Goal: Download file/media

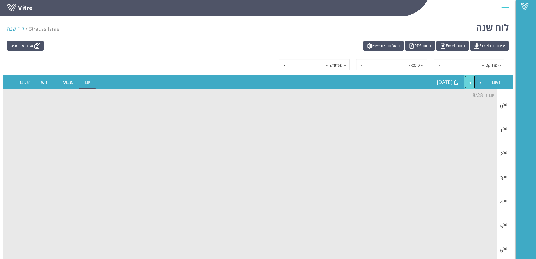
click at [467, 84] on link "Next" at bounding box center [470, 81] width 11 height 13
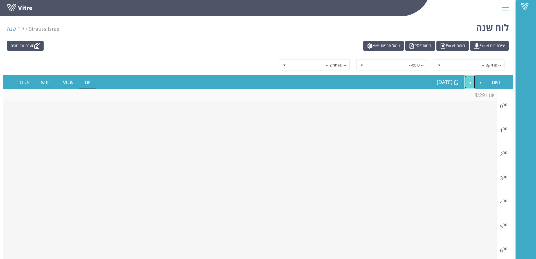
click at [467, 84] on link "Next" at bounding box center [470, 81] width 11 height 13
click at [467, 83] on link "Next" at bounding box center [470, 81] width 11 height 13
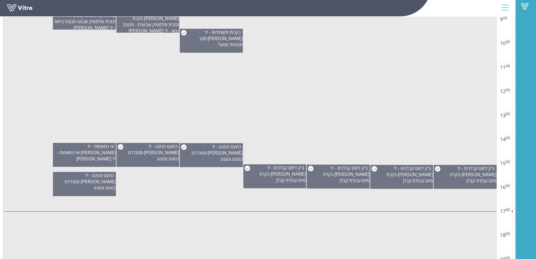
scroll to position [310, 0]
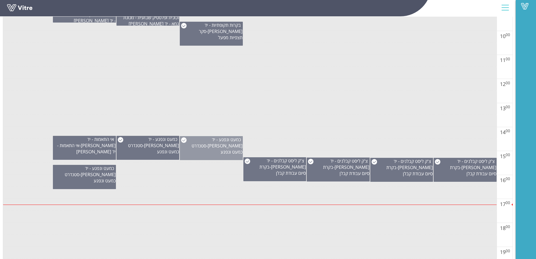
click at [209, 152] on div "כמעט ונפגע - יד [PERSON_NAME] - סטנדרט כמעט ונפגע" at bounding box center [211, 148] width 63 height 24
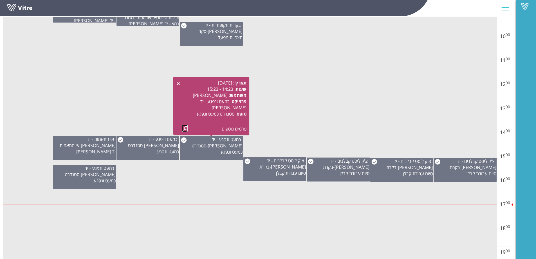
click at [185, 128] on link at bounding box center [185, 128] width 6 height 7
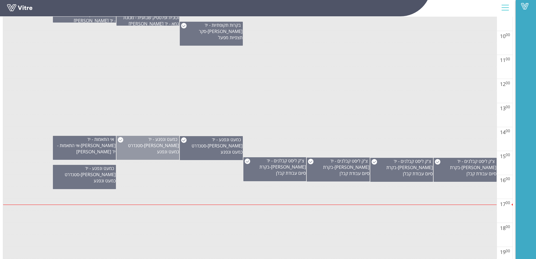
click at [148, 151] on div "כמעט ונפגע - יד [PERSON_NAME] - סטנדרט כמעט ונפגע" at bounding box center [147, 148] width 63 height 24
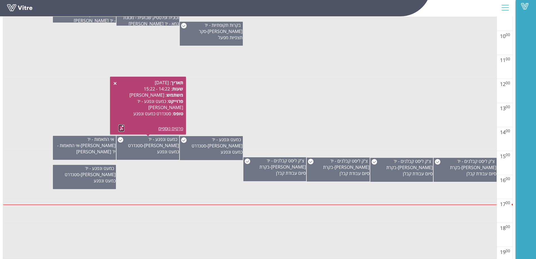
click at [119, 127] on link at bounding box center [121, 127] width 6 height 7
click at [81, 180] on div "כמעט ונפגע - יד [PERSON_NAME] - סטנדרט כמעט ונפגע" at bounding box center [84, 177] width 63 height 24
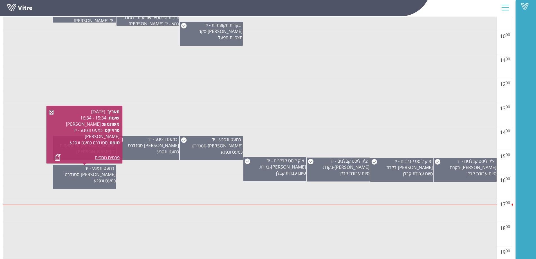
click at [52, 112] on link at bounding box center [51, 112] width 5 height 5
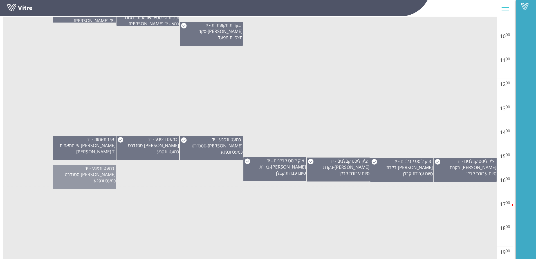
drag, startPoint x: 79, startPoint y: 179, endPoint x: 76, endPoint y: 180, distance: 3.2
click at [77, 180] on div "כמעט ונפגע - יד [PERSON_NAME] - סטנדרט כמעט ונפגע" at bounding box center [84, 177] width 63 height 24
click at [73, 202] on td at bounding box center [250, 205] width 494 height 12
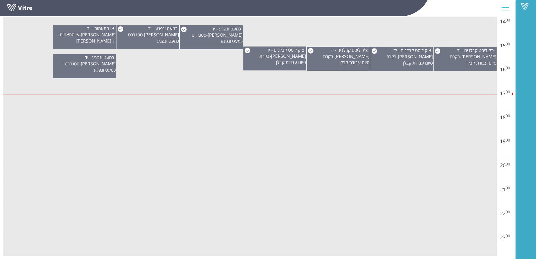
scroll to position [251, 0]
